Goal: Find specific page/section

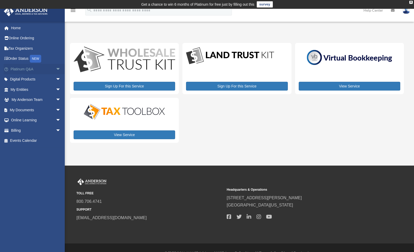
click at [56, 67] on span "arrow_drop_down" at bounding box center [61, 69] width 10 height 11
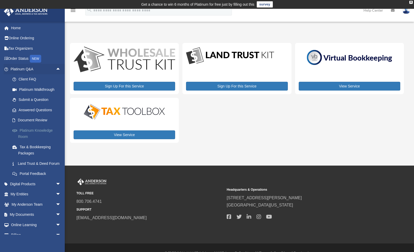
click at [38, 129] on link "Platinum Knowledge Room" at bounding box center [37, 133] width 61 height 17
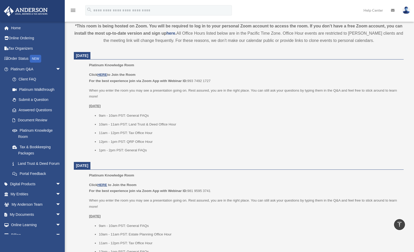
scroll to position [184, 0]
click at [105, 73] on u "HERE" at bounding box center [102, 74] width 10 height 4
click at [56, 220] on span "arrow_drop_down" at bounding box center [61, 215] width 10 height 11
click at [24, 229] on link "Box" at bounding box center [37, 225] width 61 height 10
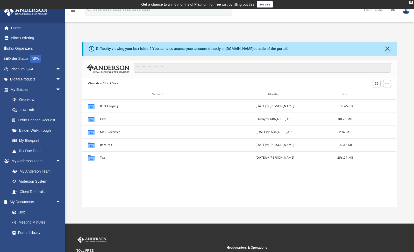
scroll to position [114, 310]
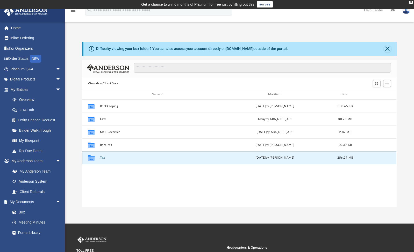
click at [104, 158] on button "Tax" at bounding box center [157, 157] width 115 height 3
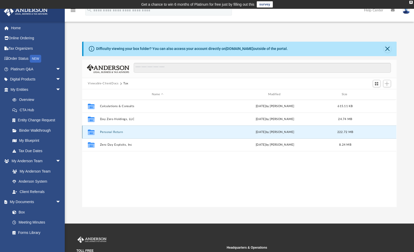
click at [113, 132] on button "Personal Return" at bounding box center [157, 131] width 115 height 3
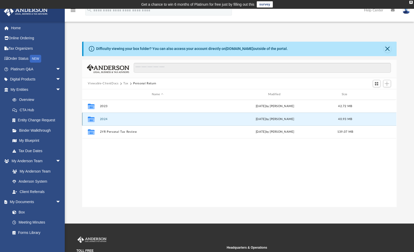
click at [104, 118] on button "2024" at bounding box center [157, 118] width 115 height 3
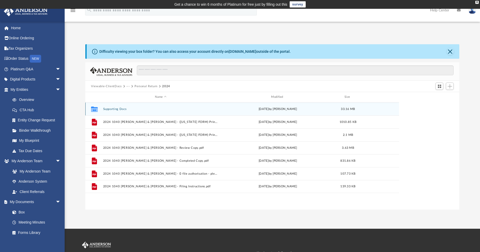
scroll to position [114, 370]
